Goal: Task Accomplishment & Management: Manage account settings

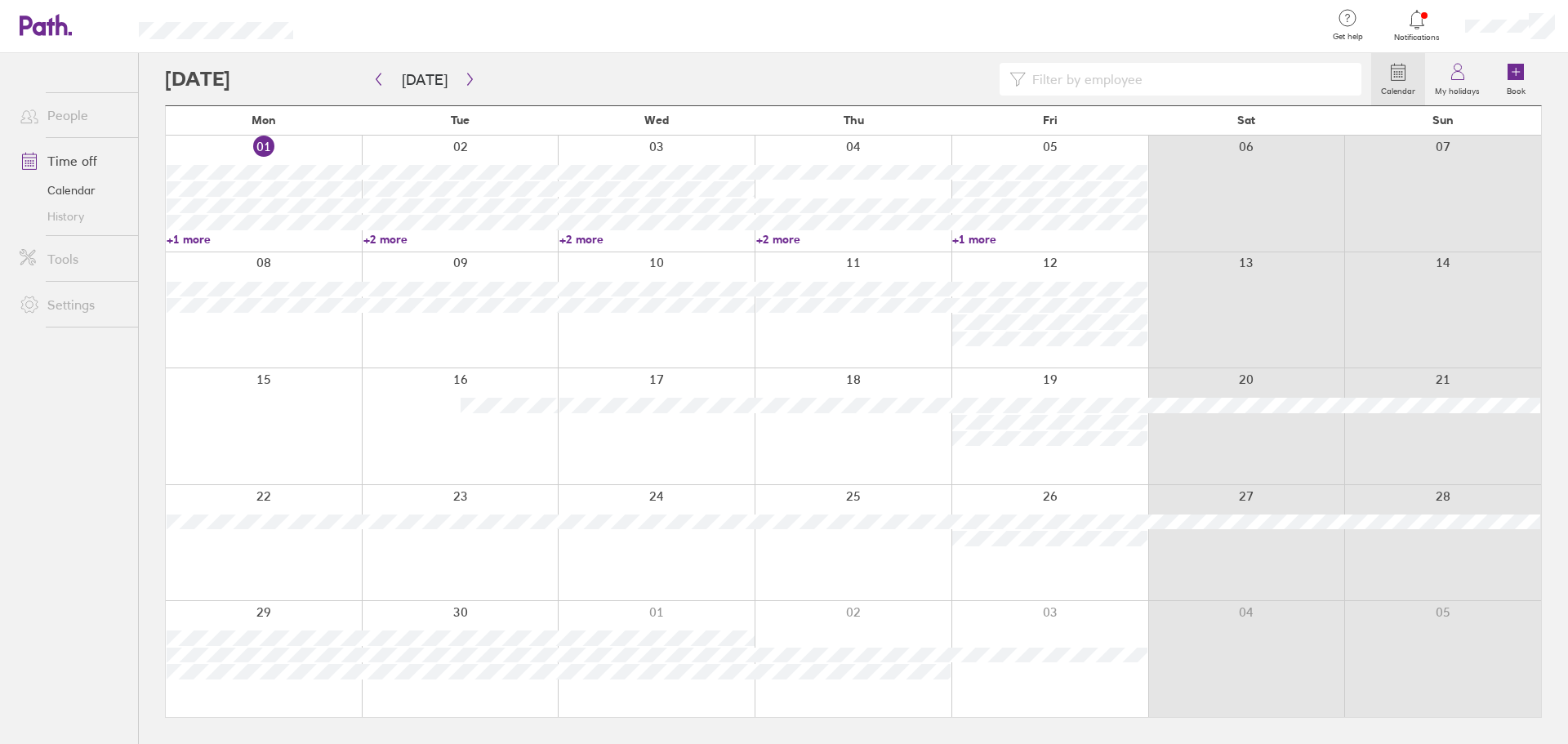
click at [285, 558] on div at bounding box center [263, 543] width 196 height 116
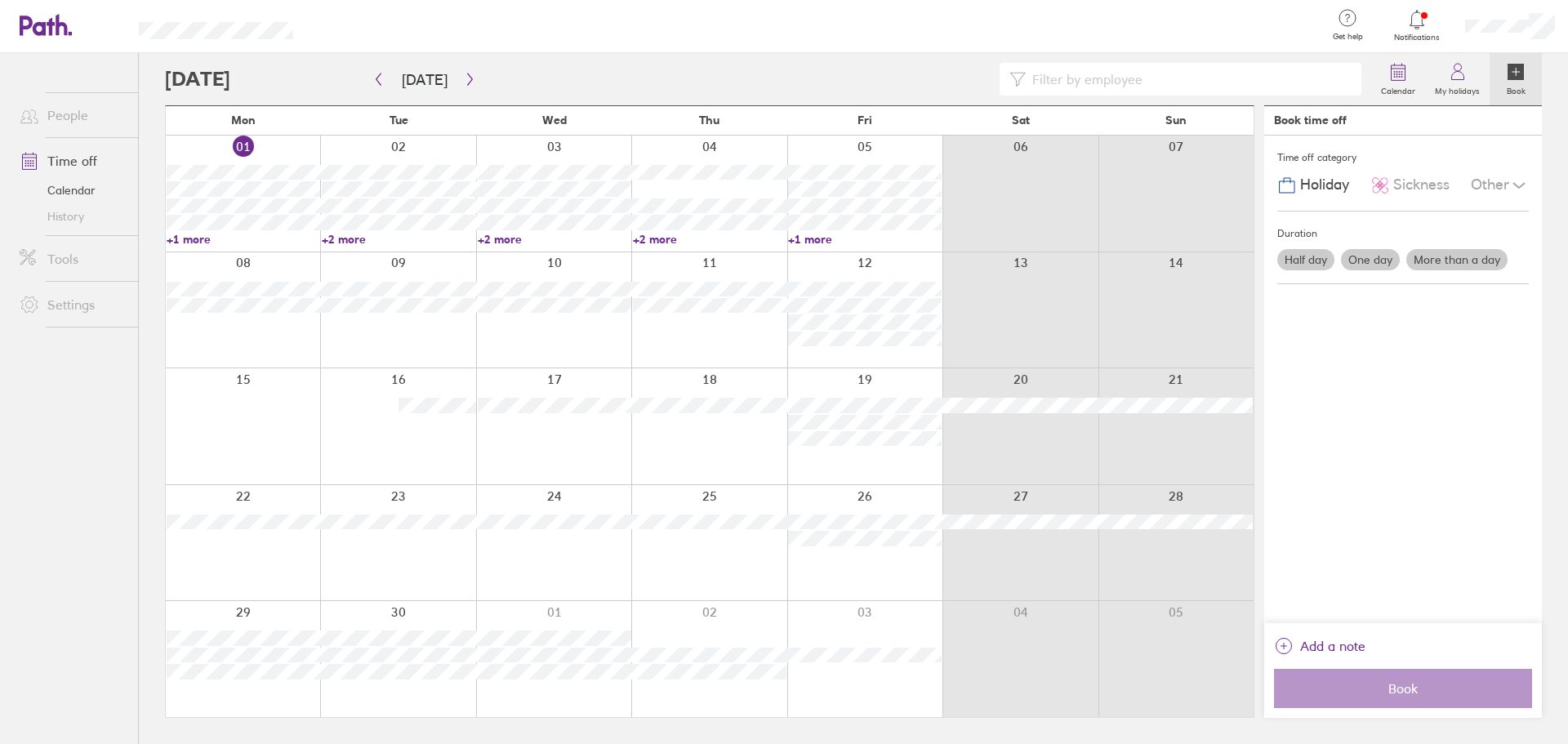
click at [1454, 264] on label "More than a day" at bounding box center [1457, 260] width 101 height 21
click at [0, 0] on input "More than a day" at bounding box center [0, 0] width 0 height 0
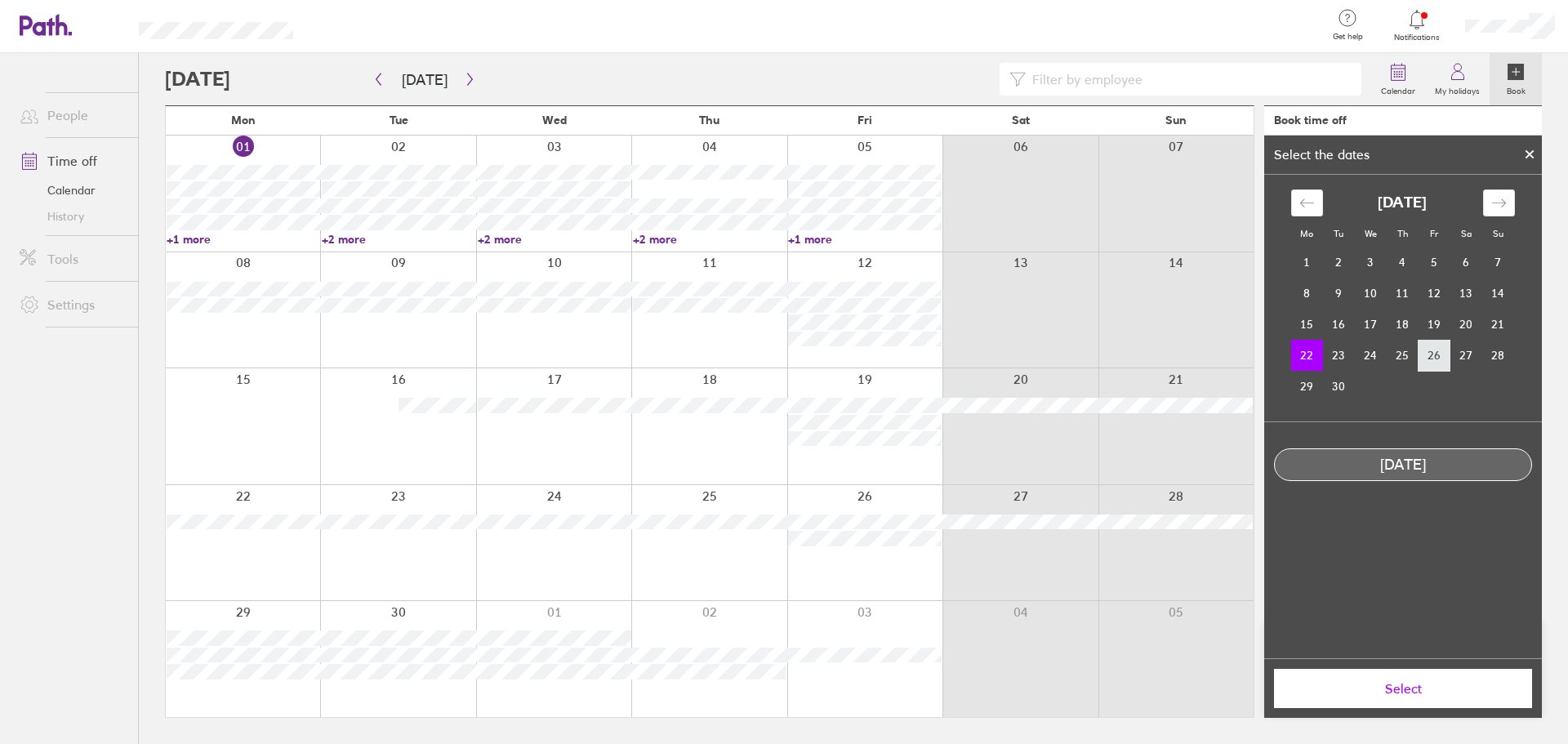
click at [1436, 356] on td "26" at bounding box center [1435, 355] width 32 height 31
click at [1310, 357] on td "22" at bounding box center [1307, 355] width 32 height 31
click at [1429, 358] on td "26" at bounding box center [1435, 355] width 32 height 31
click at [1308, 357] on td "22" at bounding box center [1307, 355] width 32 height 31
click at [1428, 357] on td "26" at bounding box center [1435, 355] width 32 height 31
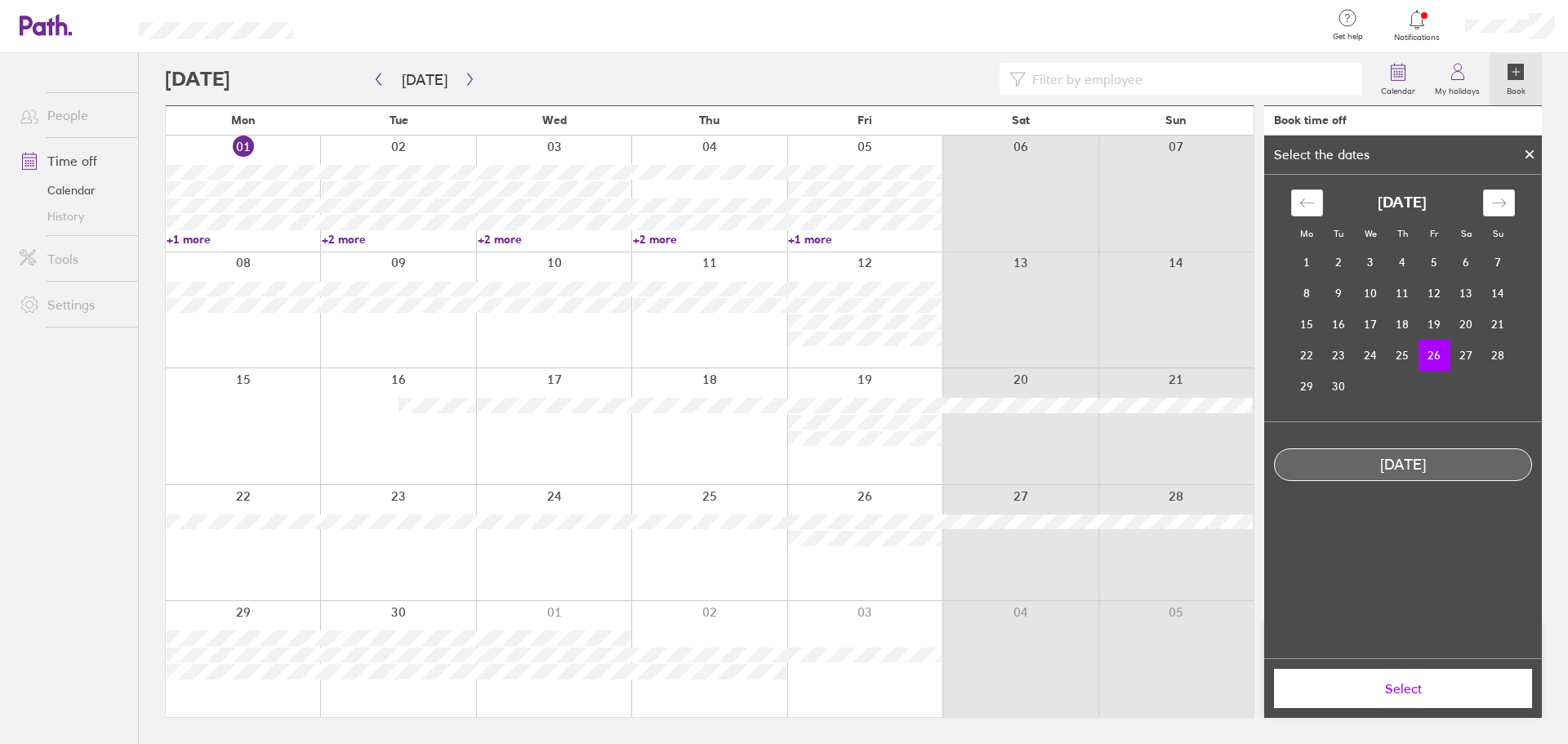
click at [1529, 153] on icon at bounding box center [1529, 154] width 6 height 6
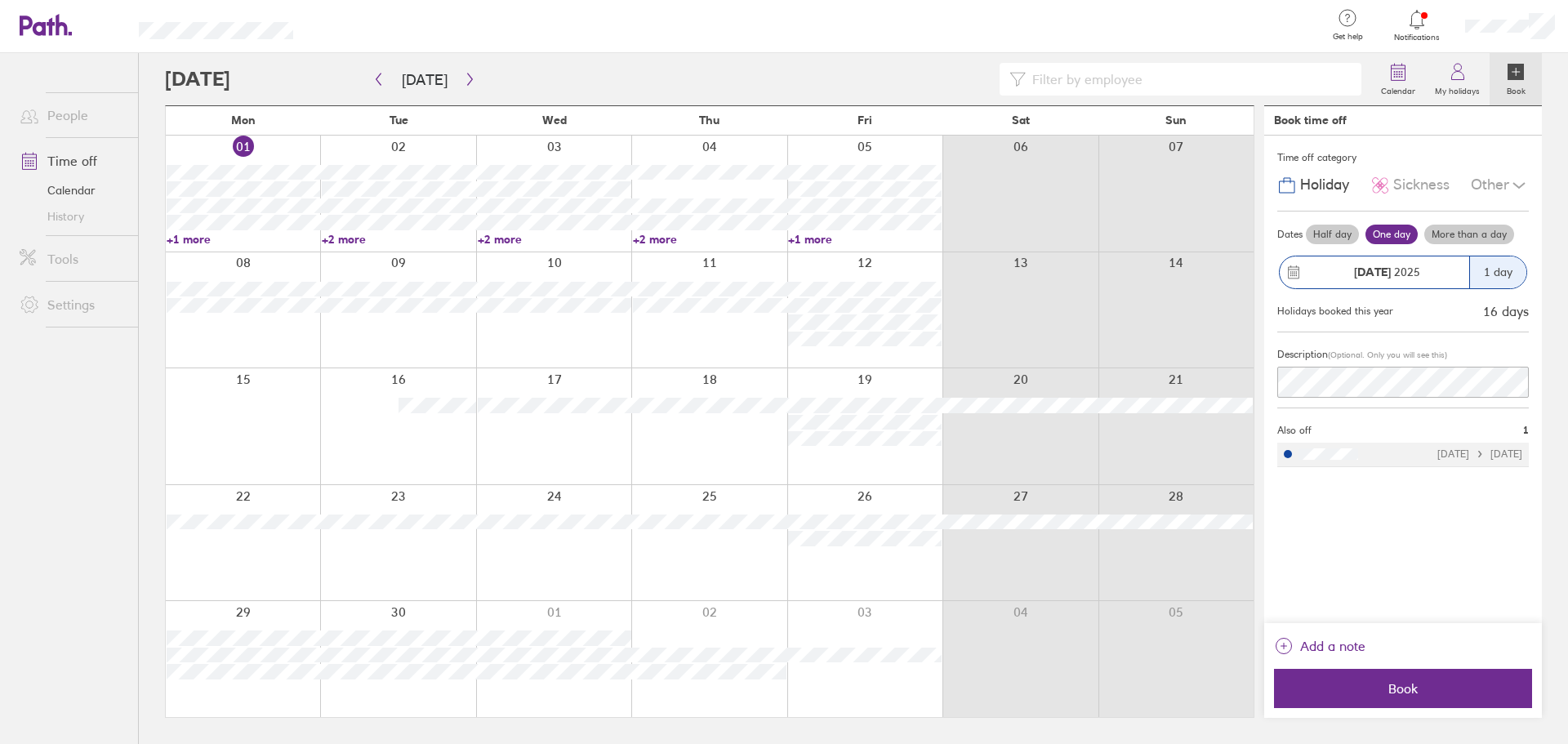
click at [1468, 235] on label "More than a day" at bounding box center [1469, 235] width 90 height 20
click at [0, 0] on input "More than a day" at bounding box center [0, 0] width 0 height 0
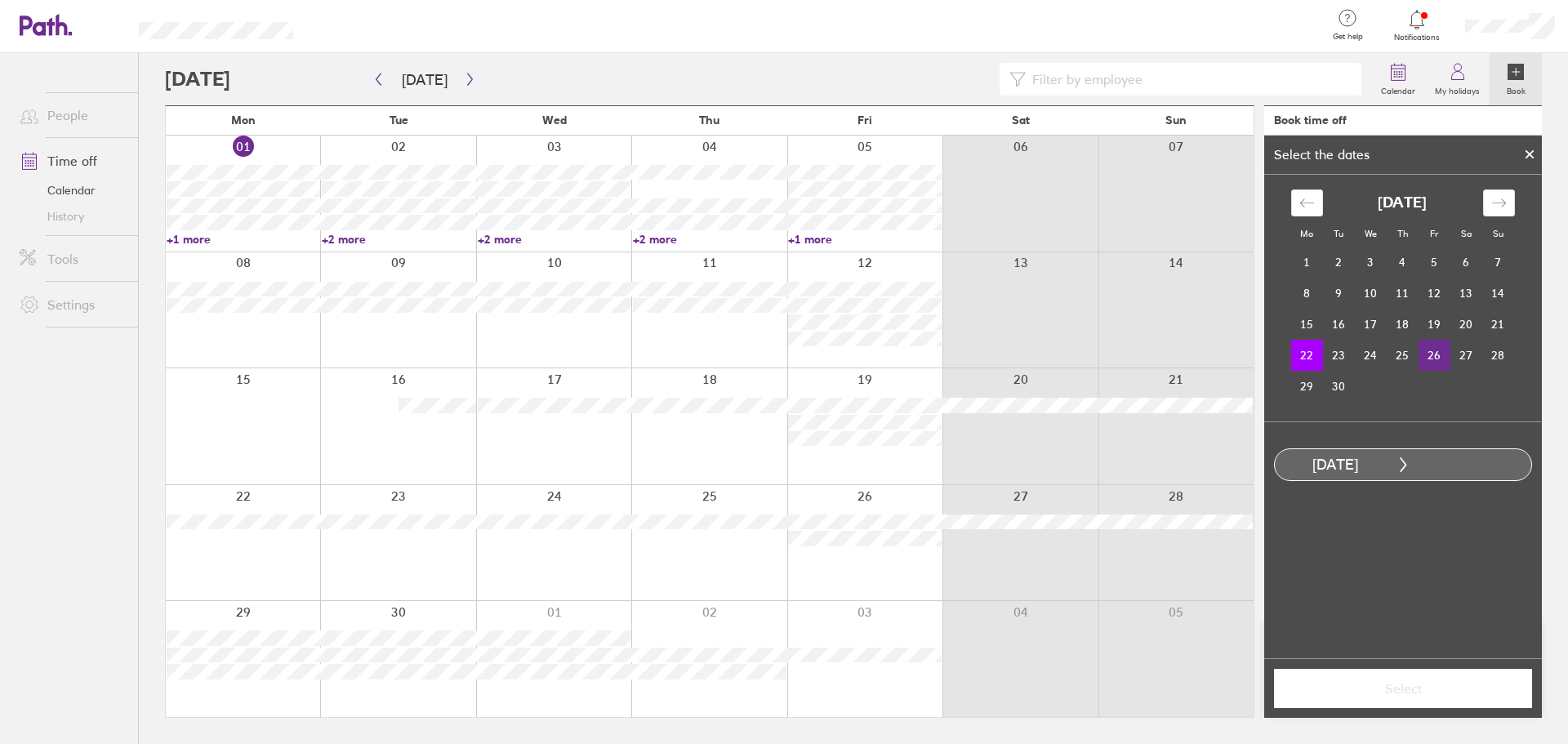
click at [1425, 355] on td "26" at bounding box center [1435, 355] width 32 height 31
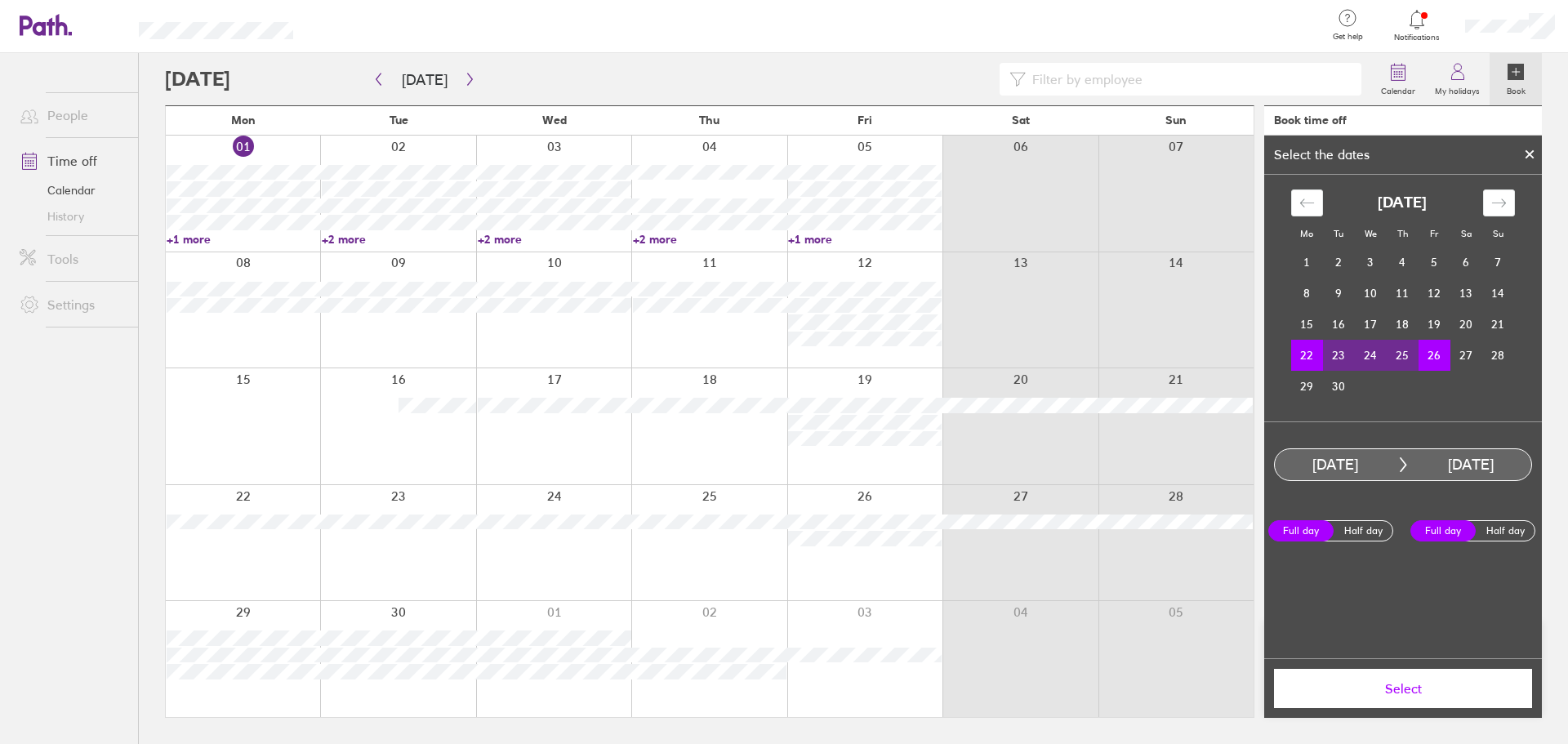
click at [1400, 688] on span "Select" at bounding box center [1403, 688] width 236 height 14
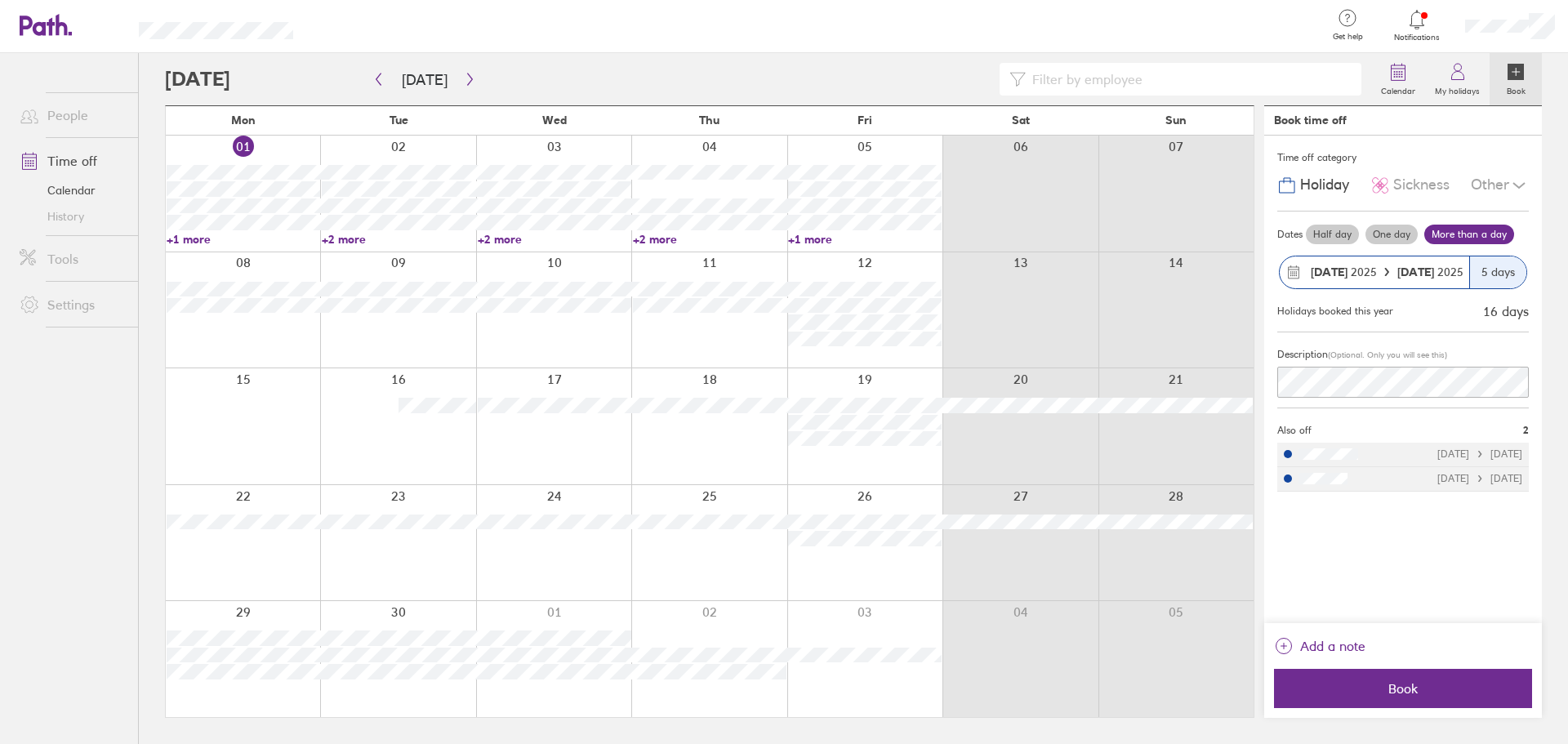
click at [1461, 237] on label "More than a day" at bounding box center [1469, 235] width 90 height 20
click at [0, 0] on input "More than a day" at bounding box center [0, 0] width 0 height 0
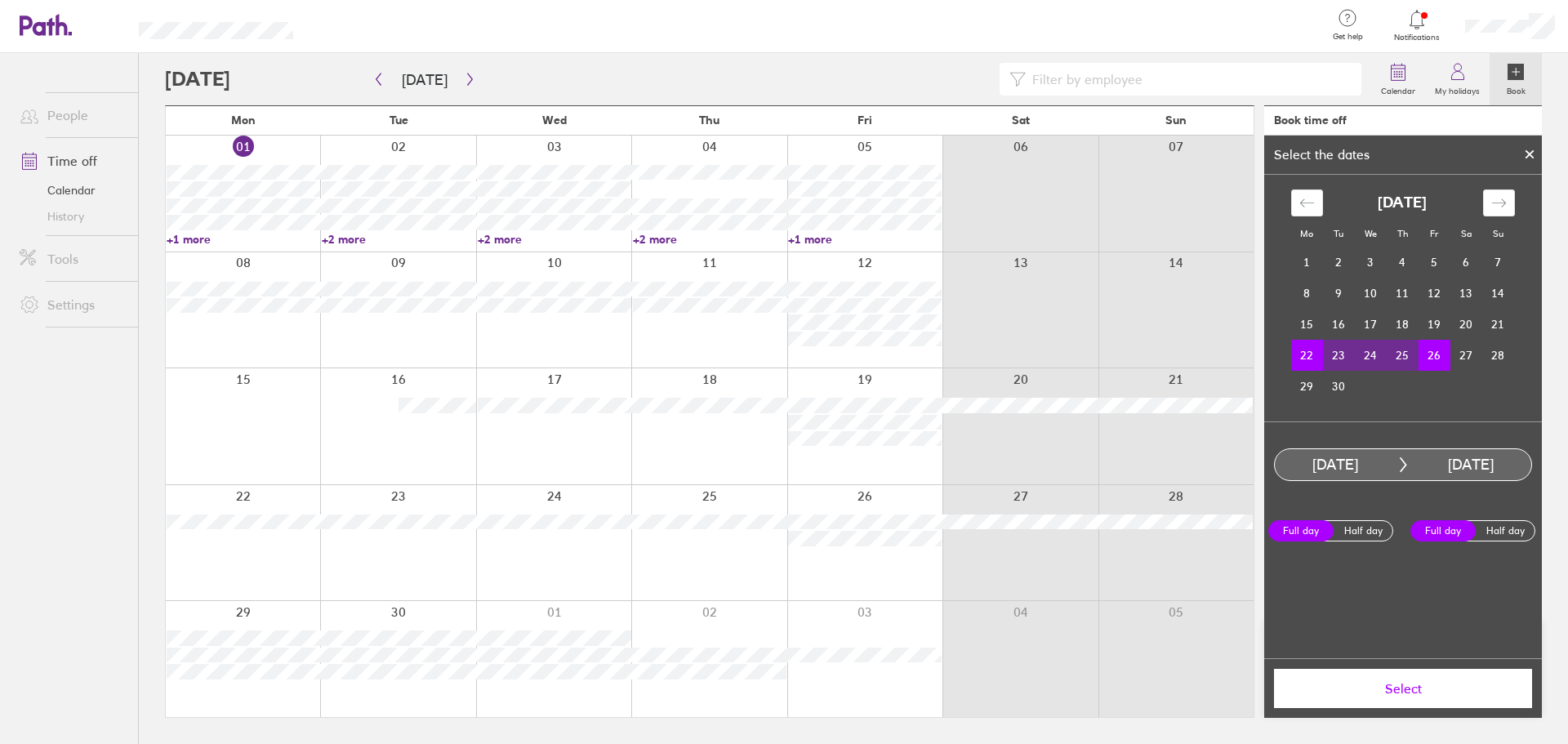
click at [1407, 358] on td "25" at bounding box center [1403, 355] width 32 height 31
click at [1299, 364] on td "22" at bounding box center [1307, 355] width 32 height 31
click at [1396, 363] on td "25" at bounding box center [1403, 355] width 32 height 31
click at [1412, 687] on span "Select" at bounding box center [1403, 688] width 236 height 14
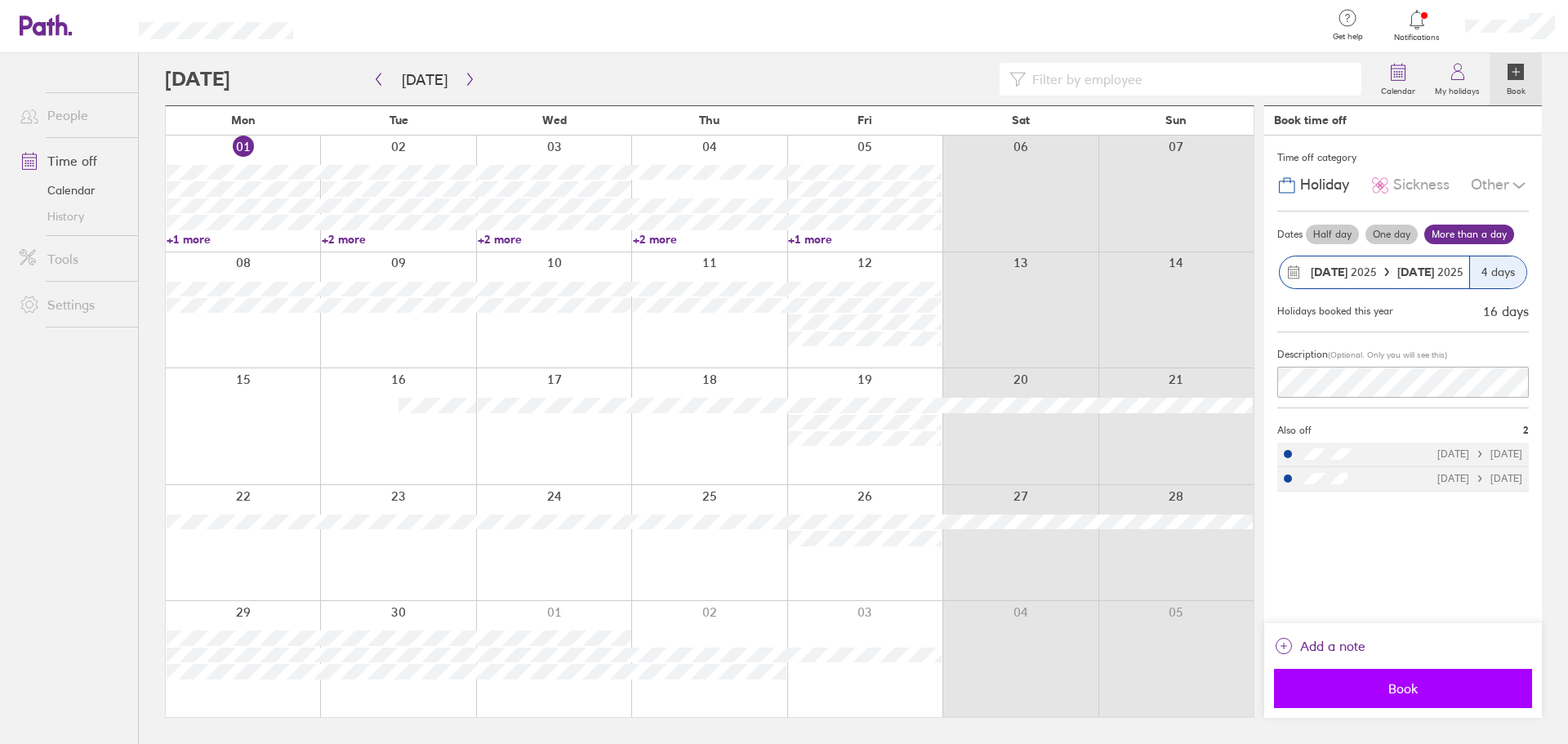
click at [1402, 686] on span "Book" at bounding box center [1403, 688] width 236 height 14
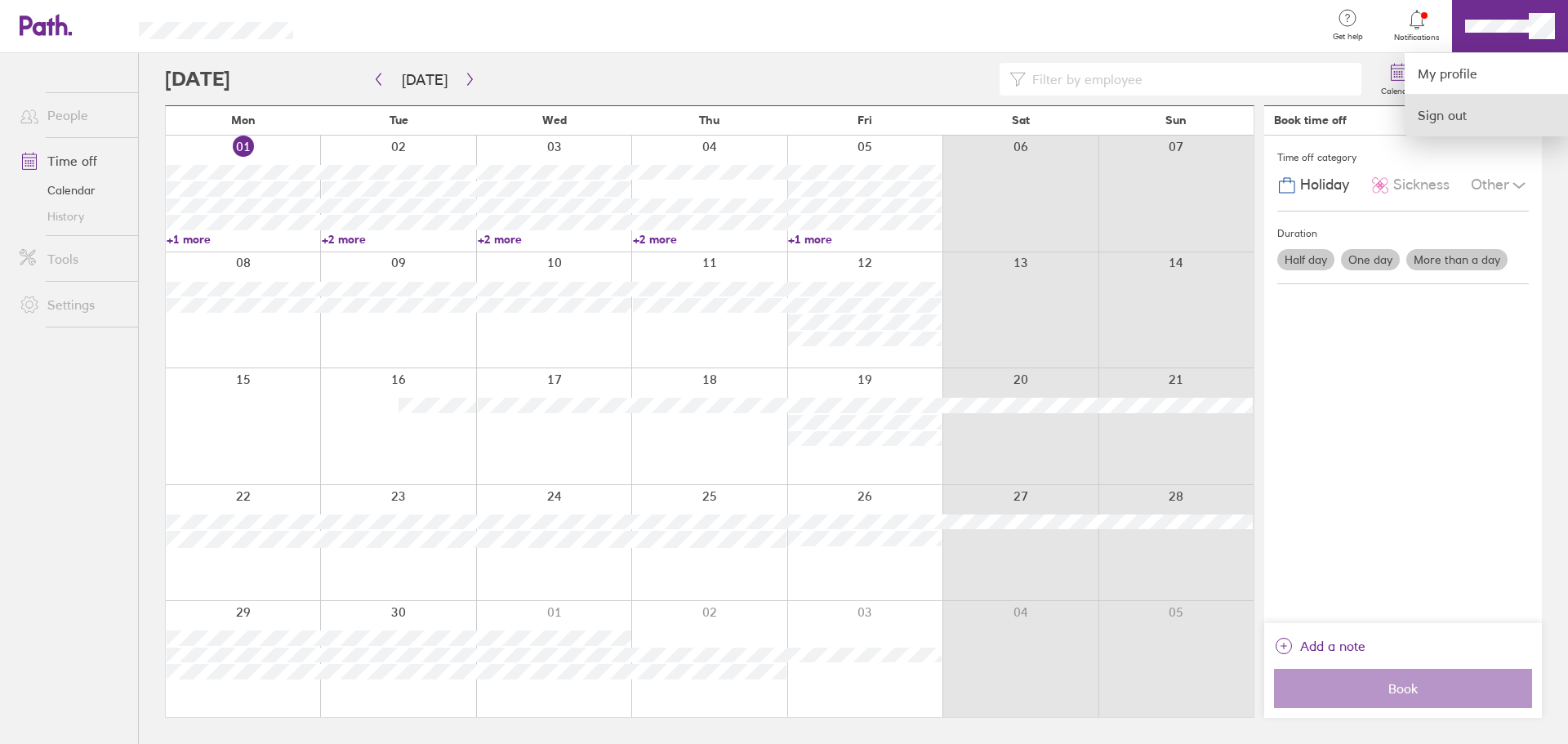
click at [1435, 116] on link "Sign out" at bounding box center [1487, 115] width 163 height 41
